Goal: Check status: Check status

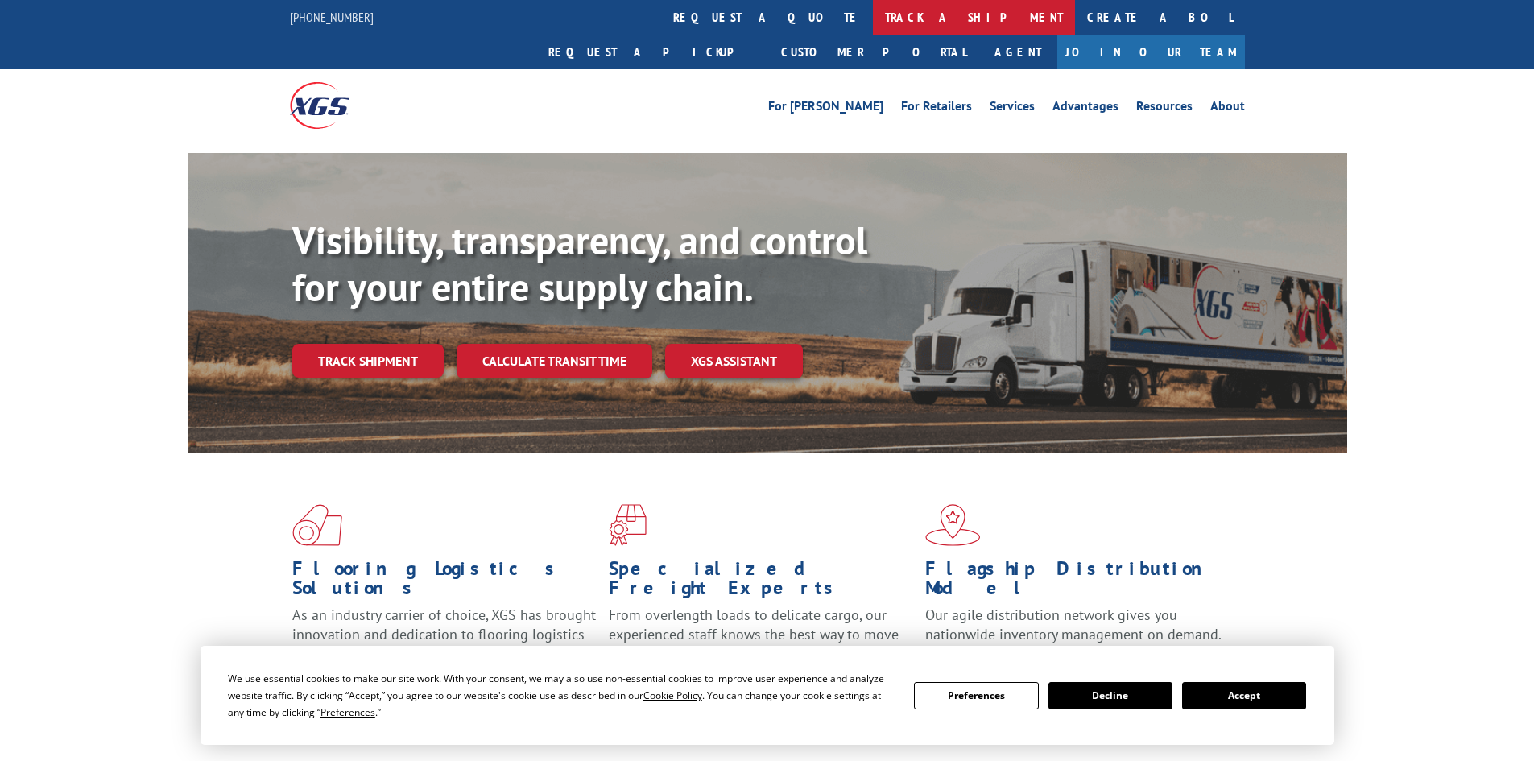
click at [873, 21] on link "track a shipment" at bounding box center [974, 17] width 202 height 35
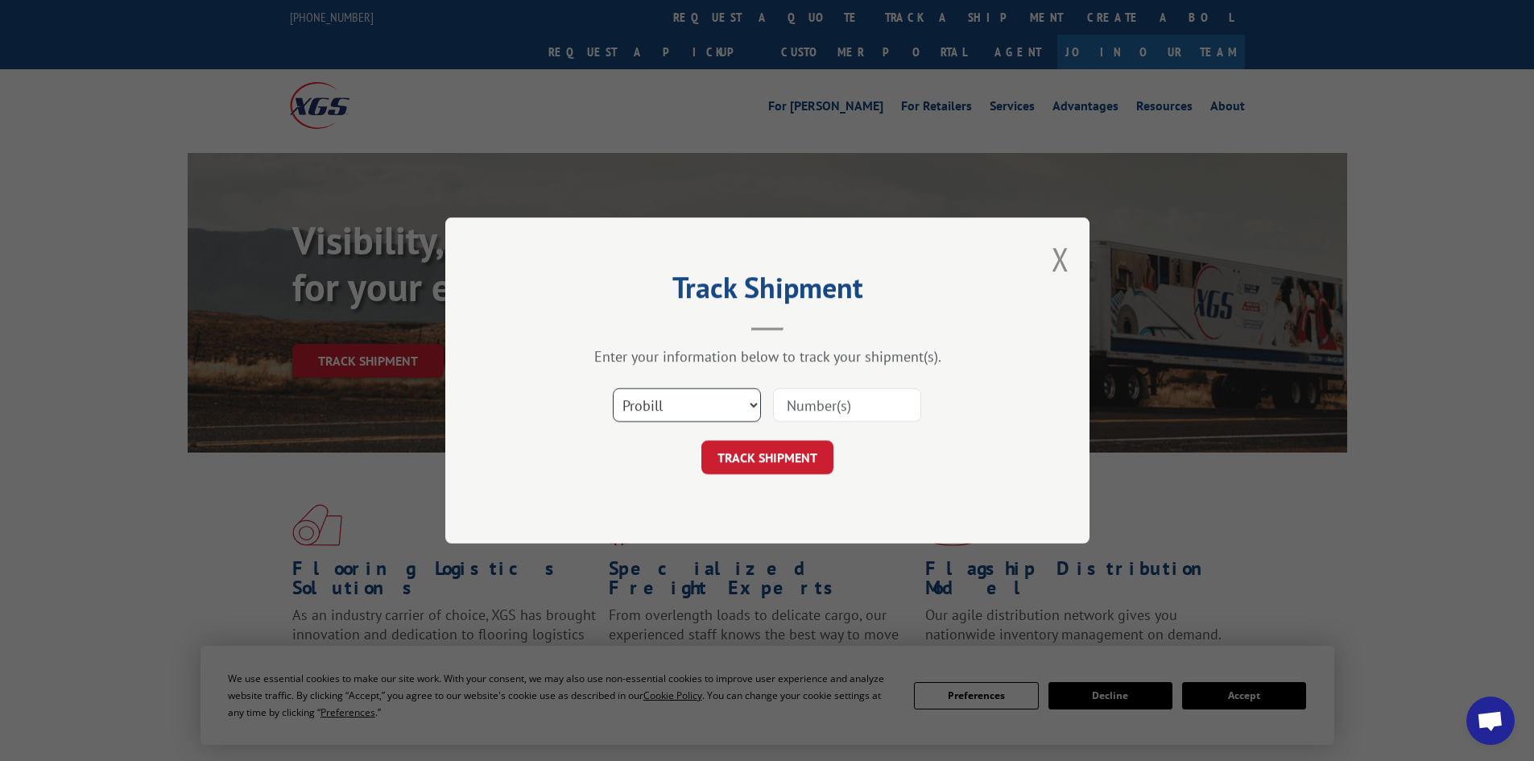
click at [688, 399] on select "Select category... Probill BOL PO" at bounding box center [687, 405] width 148 height 34
select select "bol"
click at [613, 388] on select "Select category... Probill BOL PO" at bounding box center [687, 405] width 148 height 34
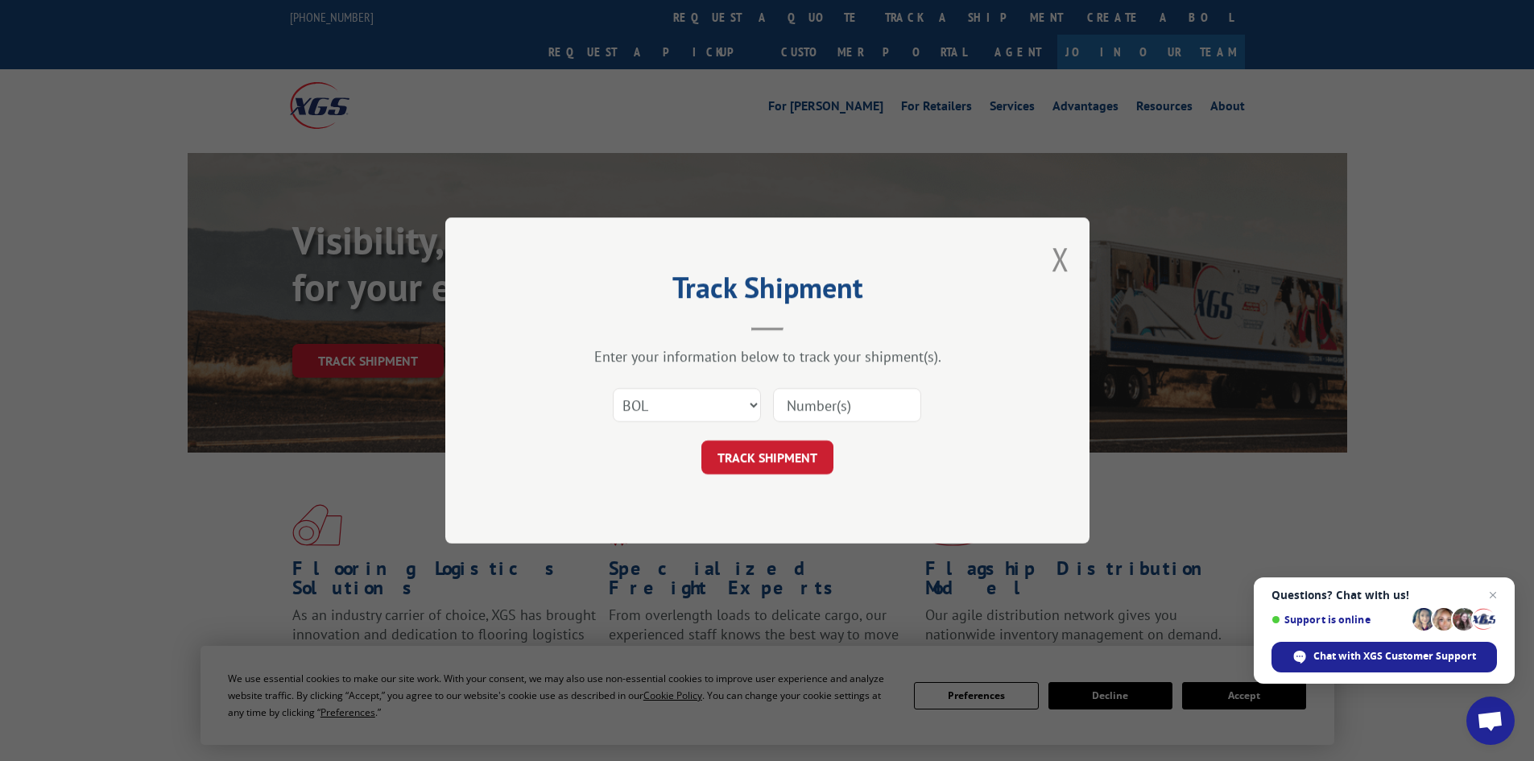
click at [813, 412] on input at bounding box center [847, 405] width 148 height 34
type input "265"
click at [720, 408] on select "Select category... Probill BOL PO" at bounding box center [687, 405] width 148 height 34
select select "po"
click at [613, 388] on select "Select category... Probill BOL PO" at bounding box center [687, 405] width 148 height 34
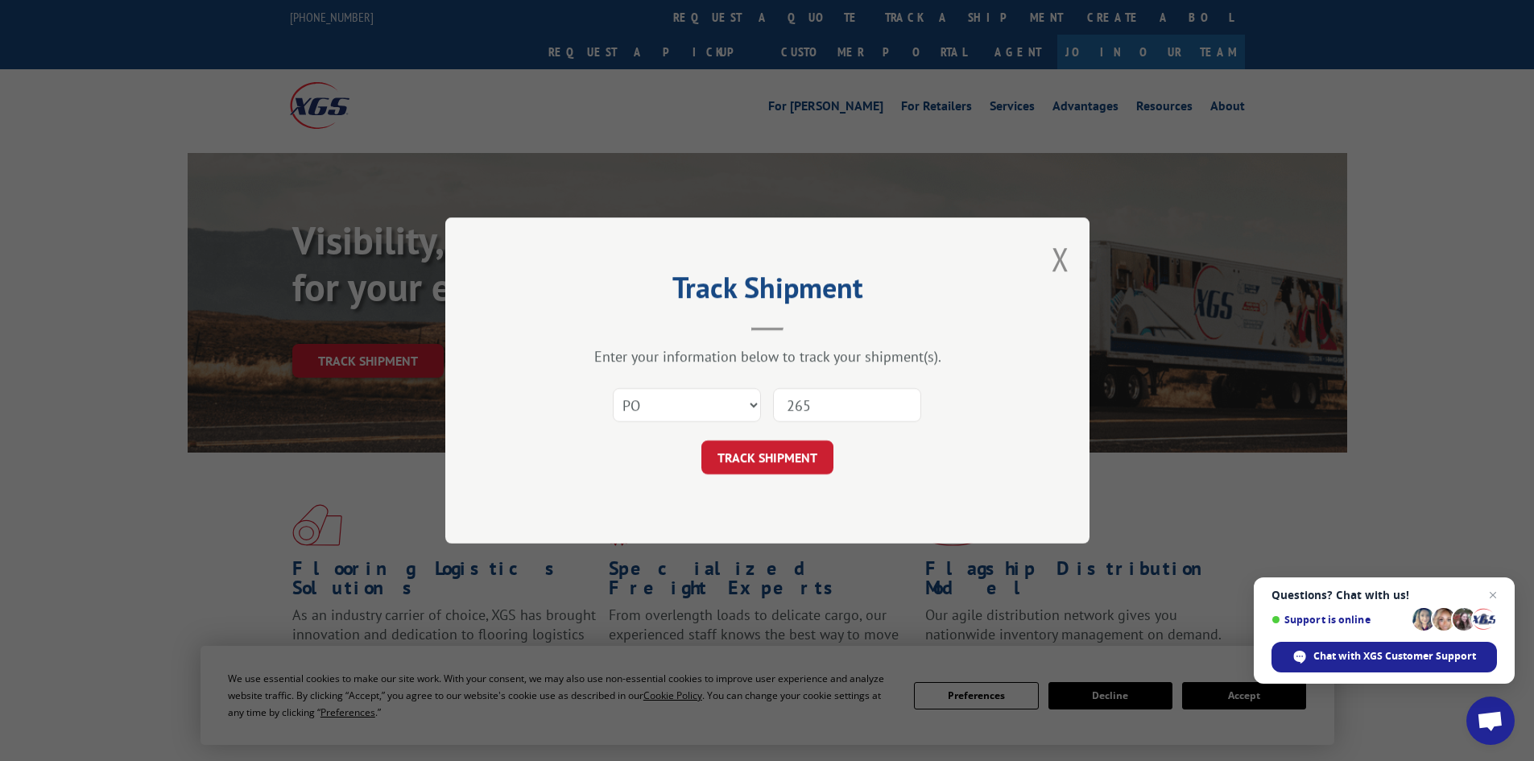
click at [822, 412] on input "265" at bounding box center [847, 405] width 148 height 34
type input "26514969"
click button "TRACK SHIPMENT" at bounding box center [767, 457] width 132 height 34
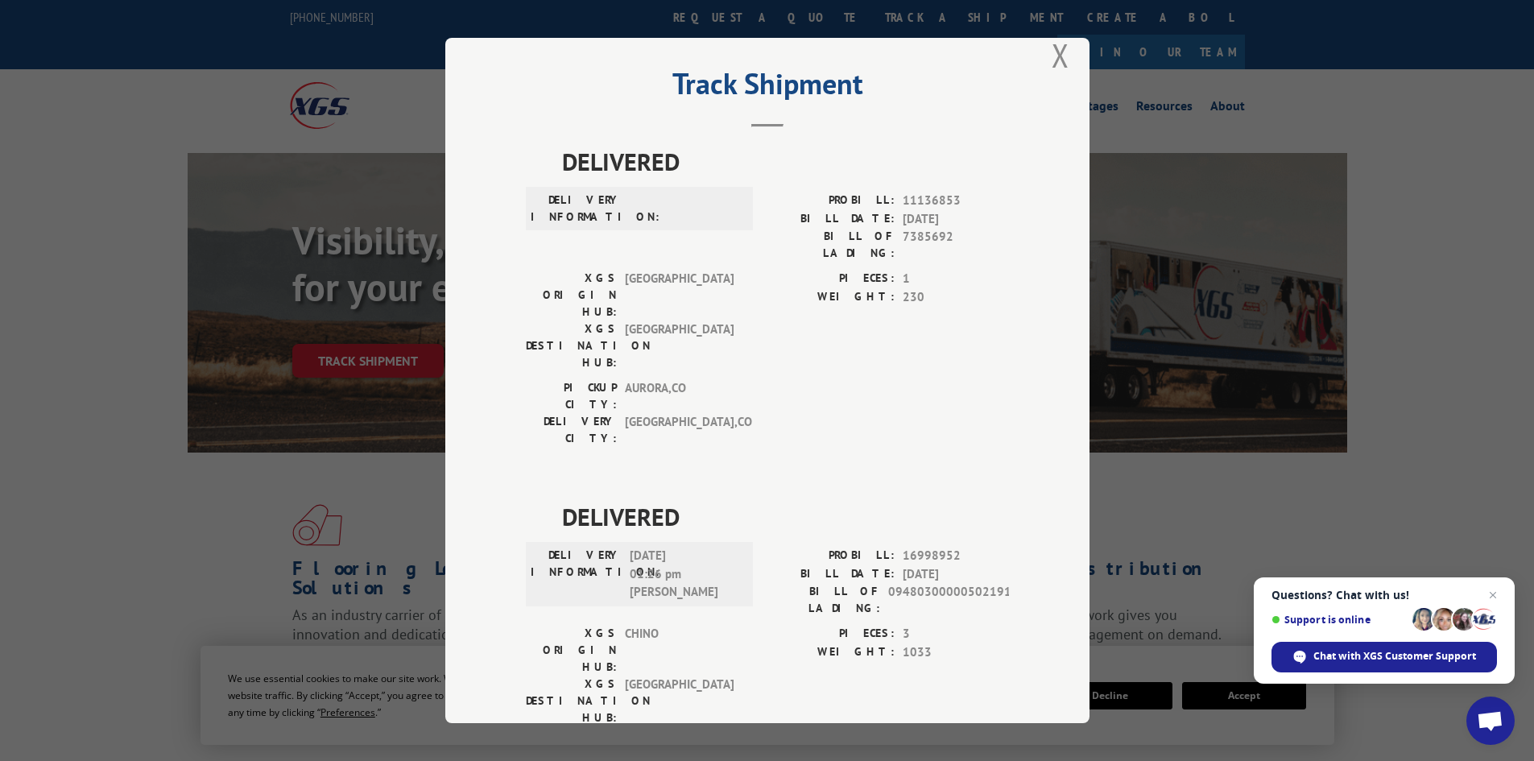
scroll to position [35, 0]
